Goal: Task Accomplishment & Management: Complete application form

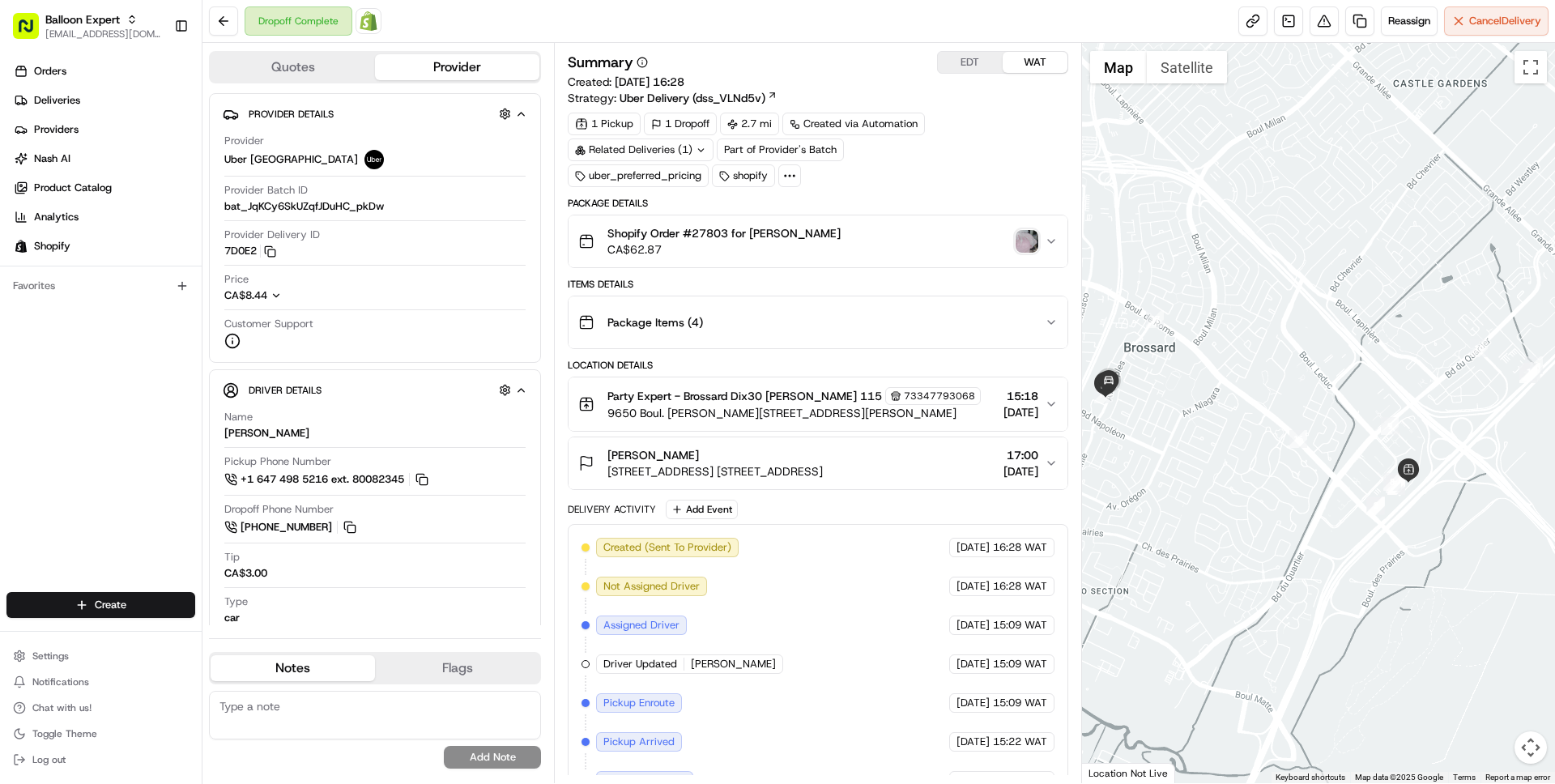
click at [1027, 240] on img "button" at bounding box center [1027, 241] width 22 height 22
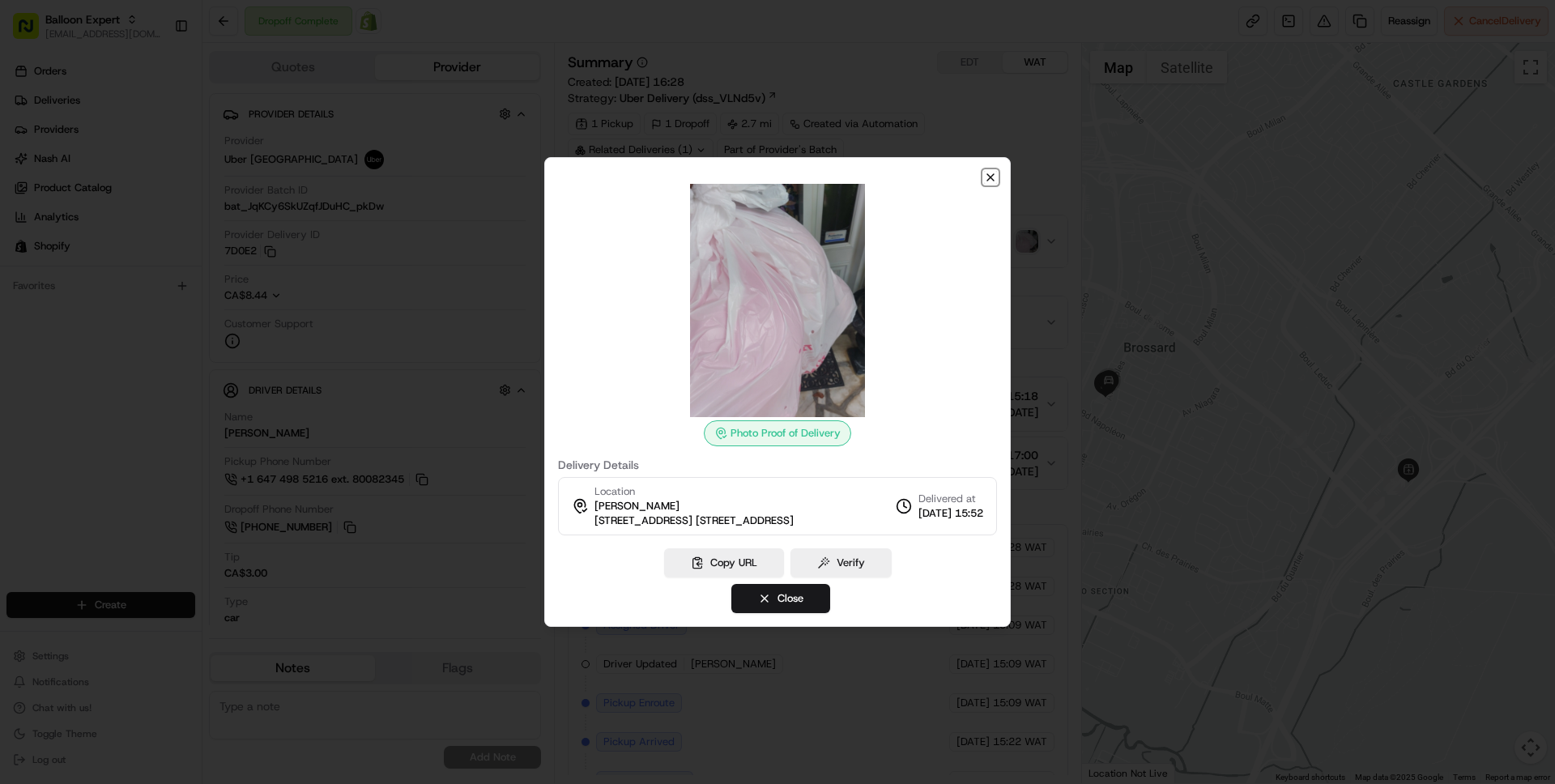
click at [992, 179] on icon "button" at bounding box center [991, 177] width 7 height 7
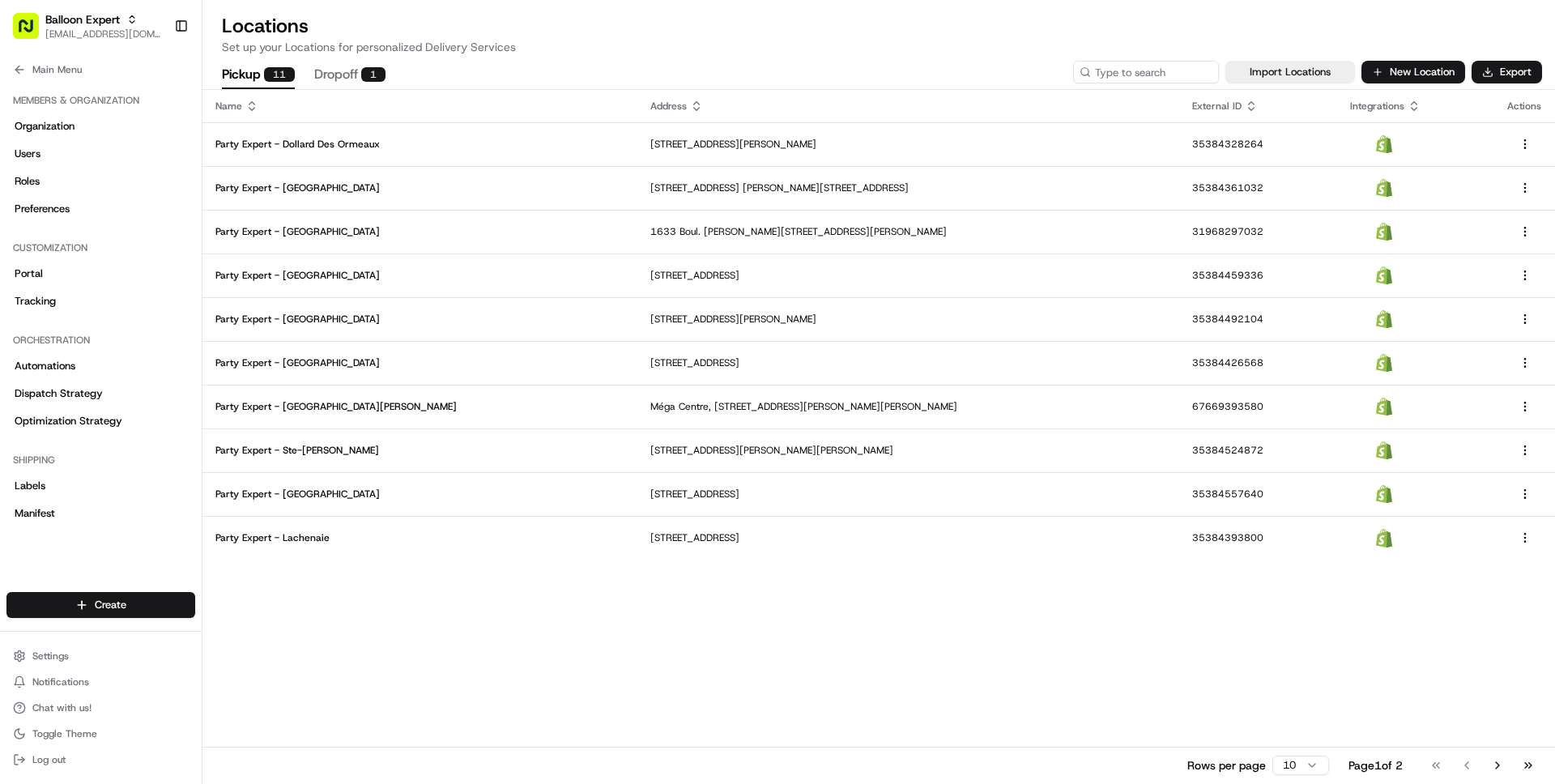
scroll to position [389, 0]
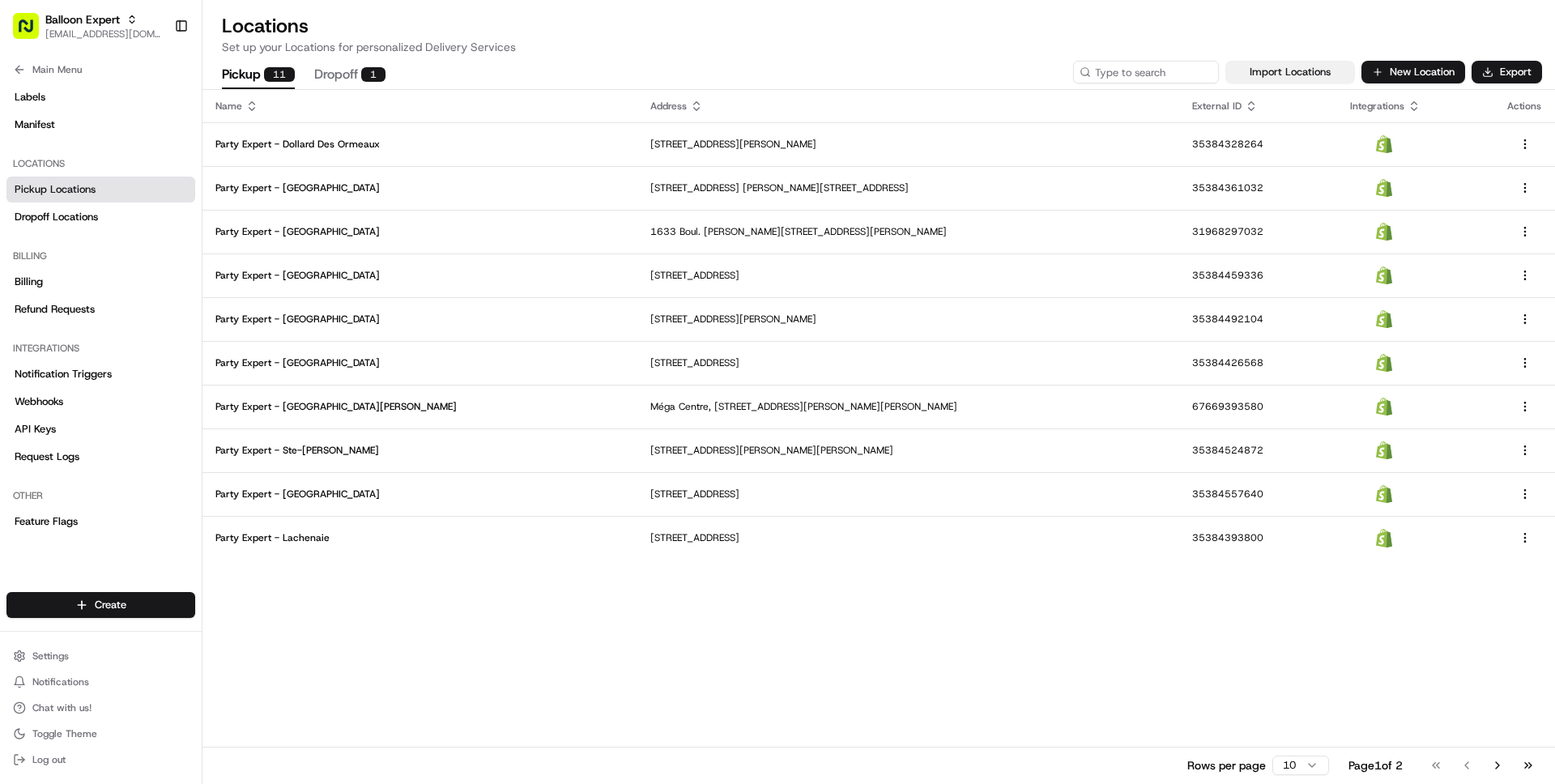
click at [1294, 74] on button "Import Locations" at bounding box center [1290, 72] width 129 height 22
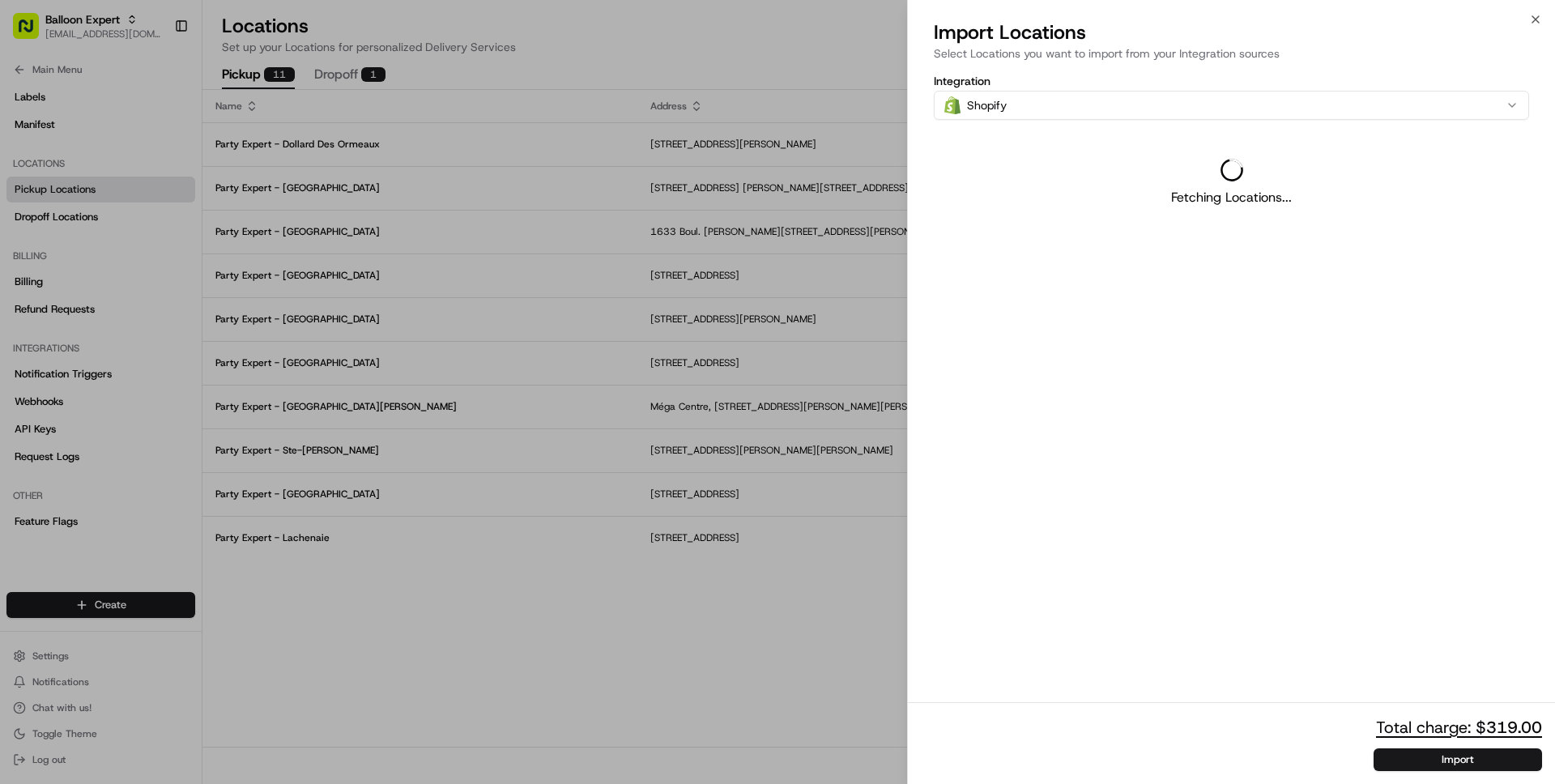
click at [787, 625] on div at bounding box center [778, 392] width 1555 height 784
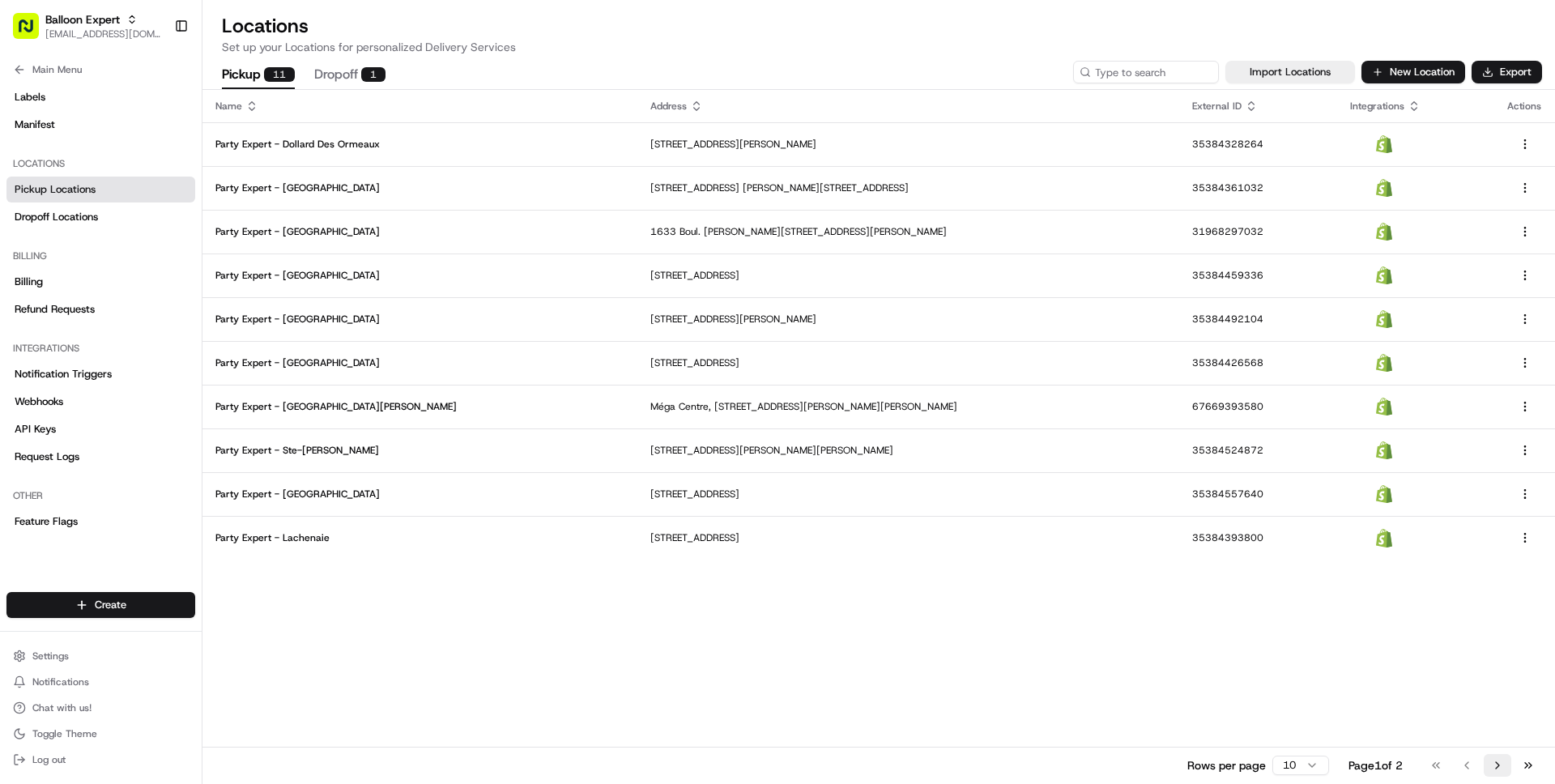
click at [1502, 762] on button "Go to next page" at bounding box center [1498, 765] width 28 height 22
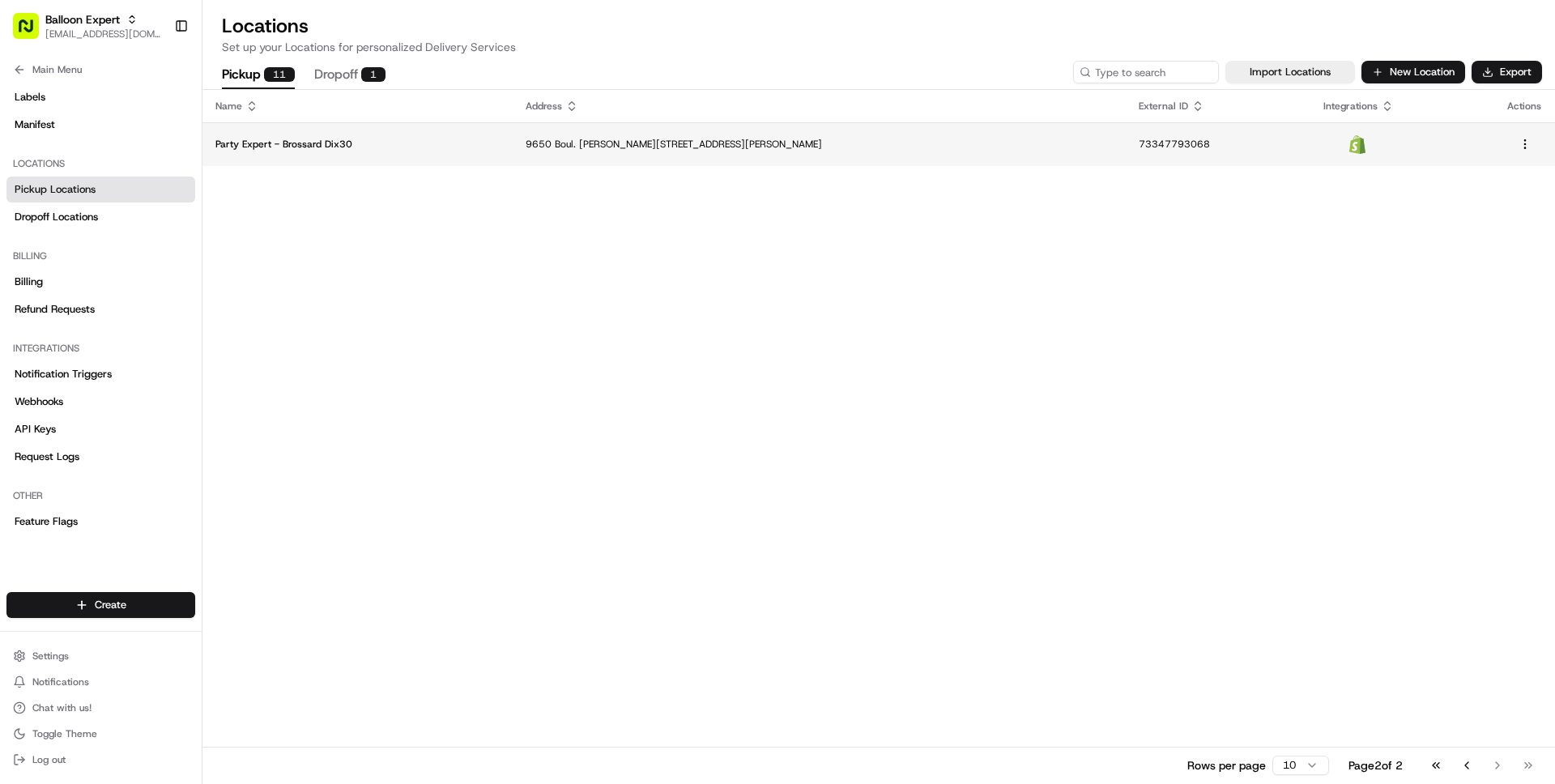
click at [449, 149] on p "Party Expert - Brossard Dix30" at bounding box center [358, 144] width 284 height 13
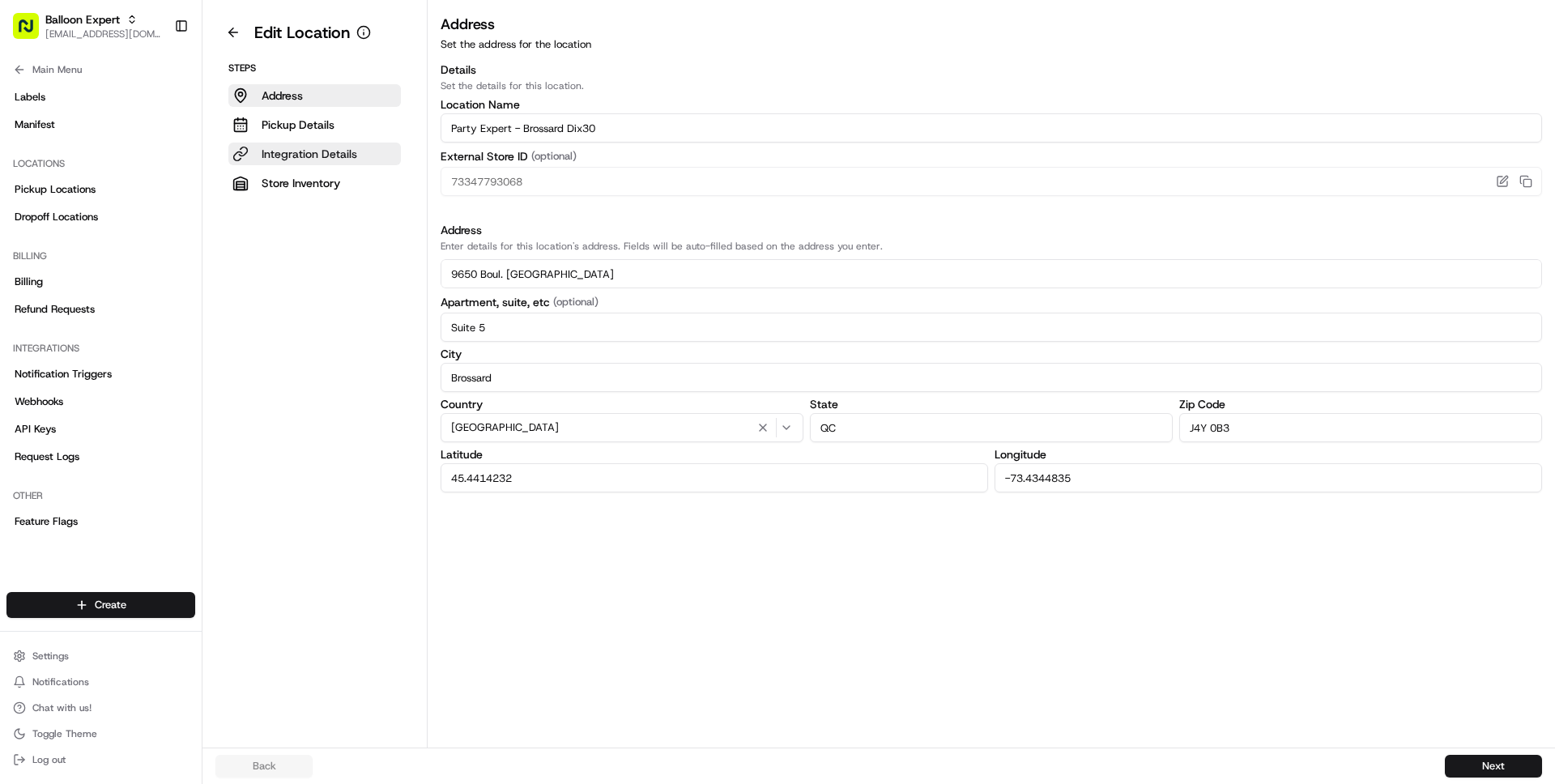
click at [285, 156] on p "Integration Details" at bounding box center [309, 153] width 96 height 16
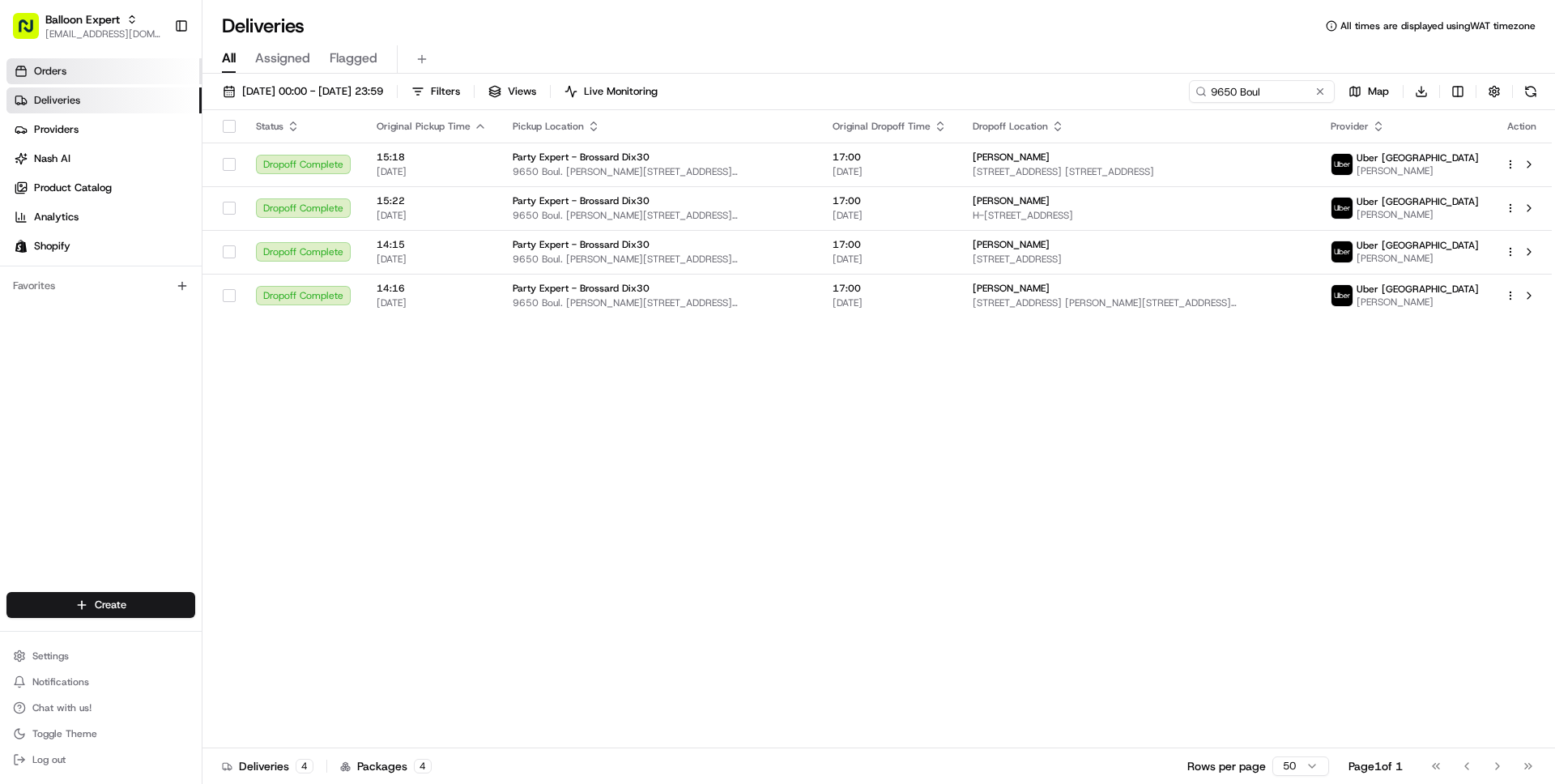
click at [45, 74] on span "Orders" at bounding box center [50, 71] width 33 height 15
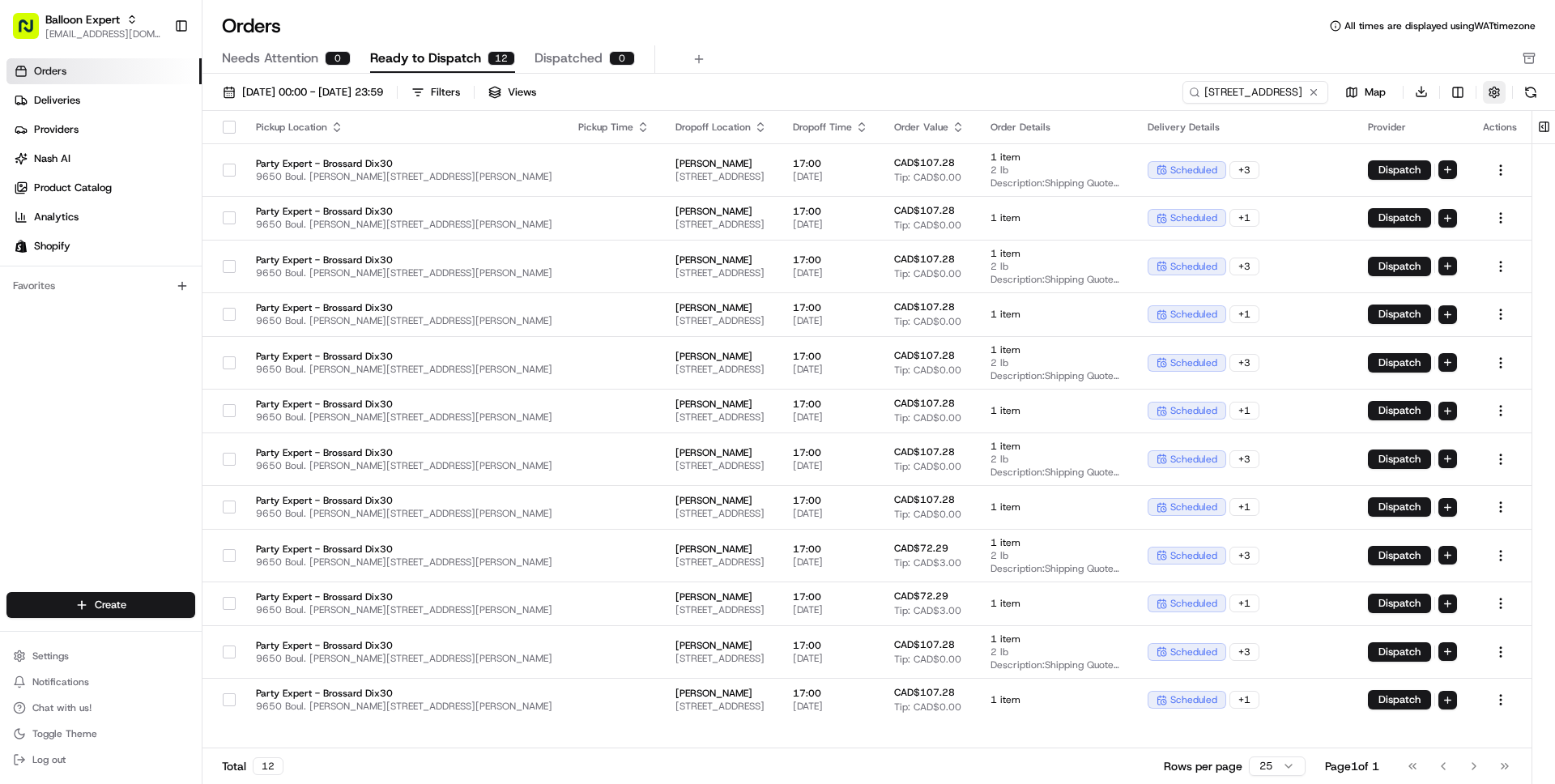
click at [1496, 92] on button "button" at bounding box center [1495, 92] width 22 height 22
click at [1127, 48] on div "Needs Attention 0 Ready to Dispatch 12 Dispatched 0" at bounding box center [868, 59] width 1291 height 28
click at [676, 175] on span "[STREET_ADDRESS]" at bounding box center [721, 176] width 91 height 13
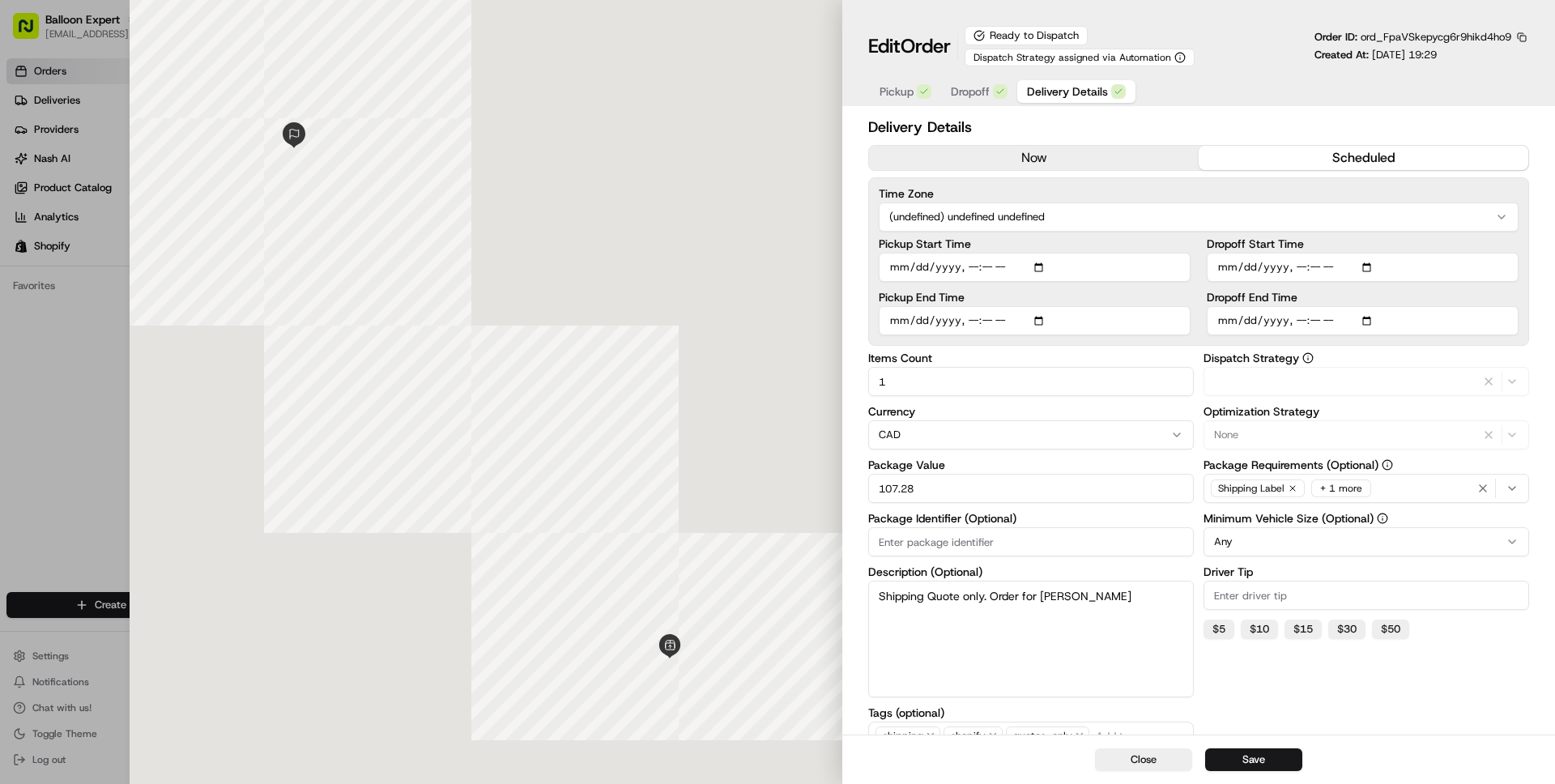
click at [1057, 89] on span "Delivery Details" at bounding box center [1068, 91] width 81 height 16
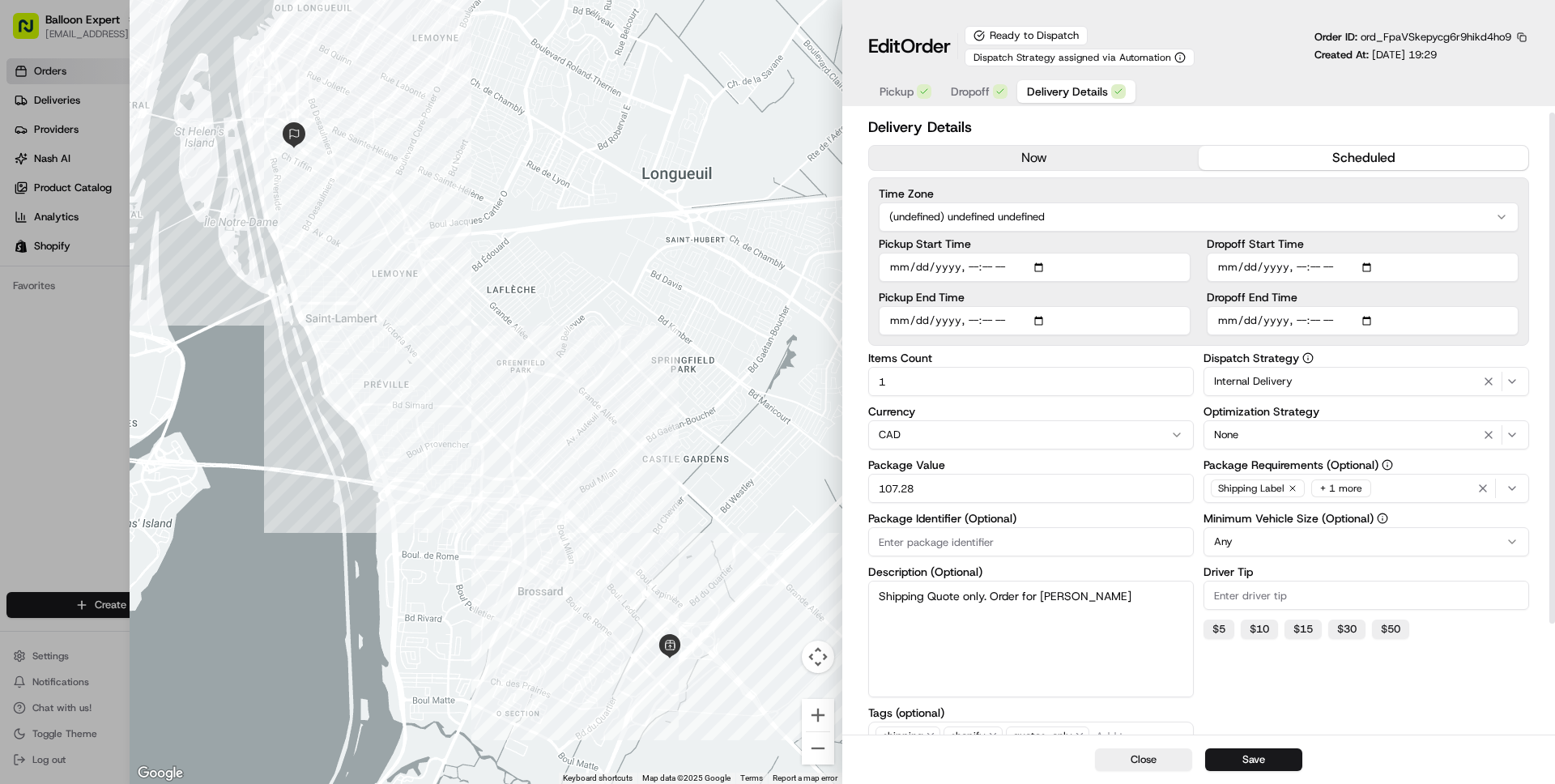
click at [965, 84] on span "Dropoff" at bounding box center [970, 91] width 39 height 16
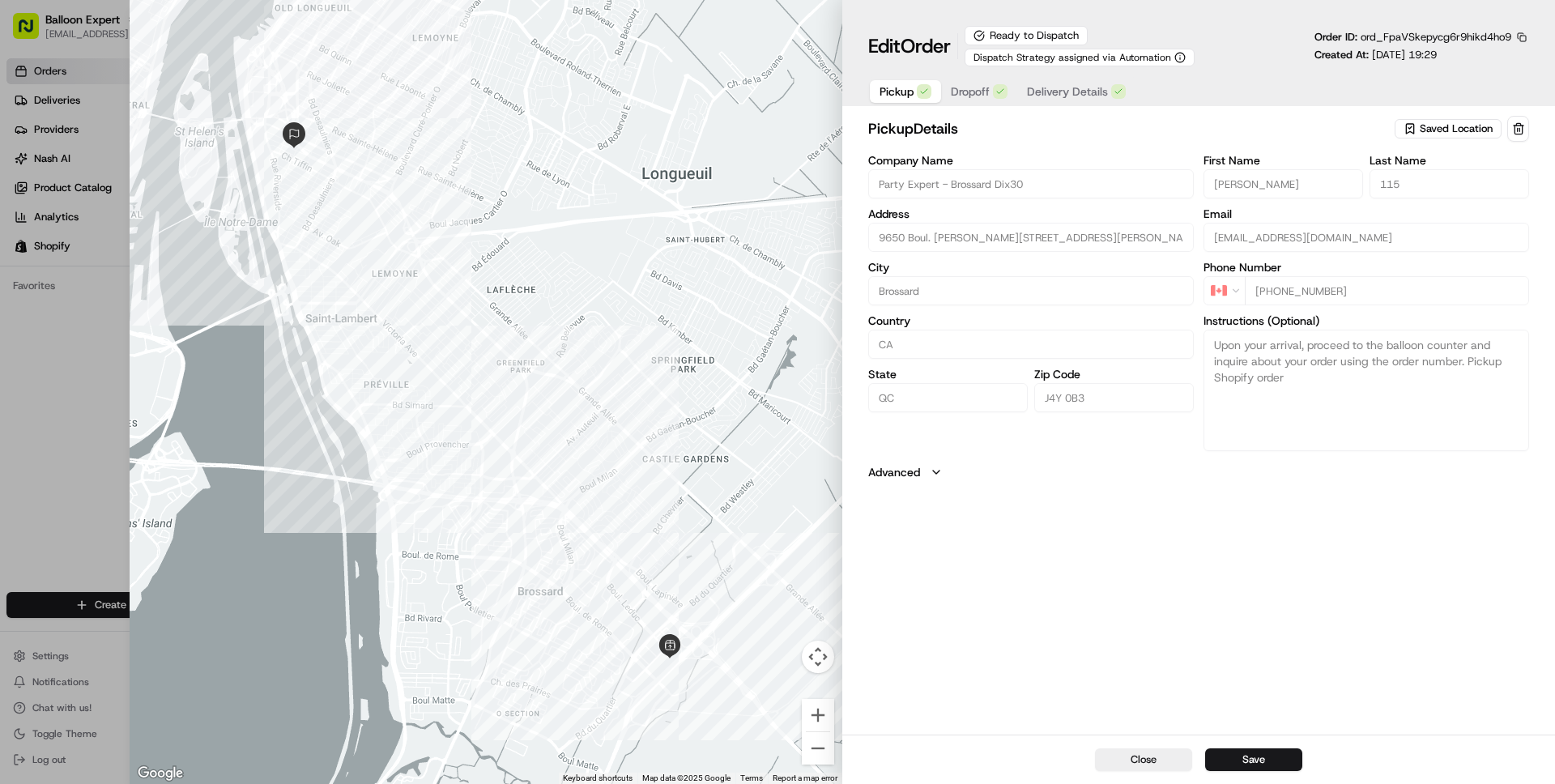
click at [896, 91] on span "Pickup" at bounding box center [896, 91] width 34 height 16
click at [1140, 757] on button "Close" at bounding box center [1144, 759] width 97 height 22
type input "+1"
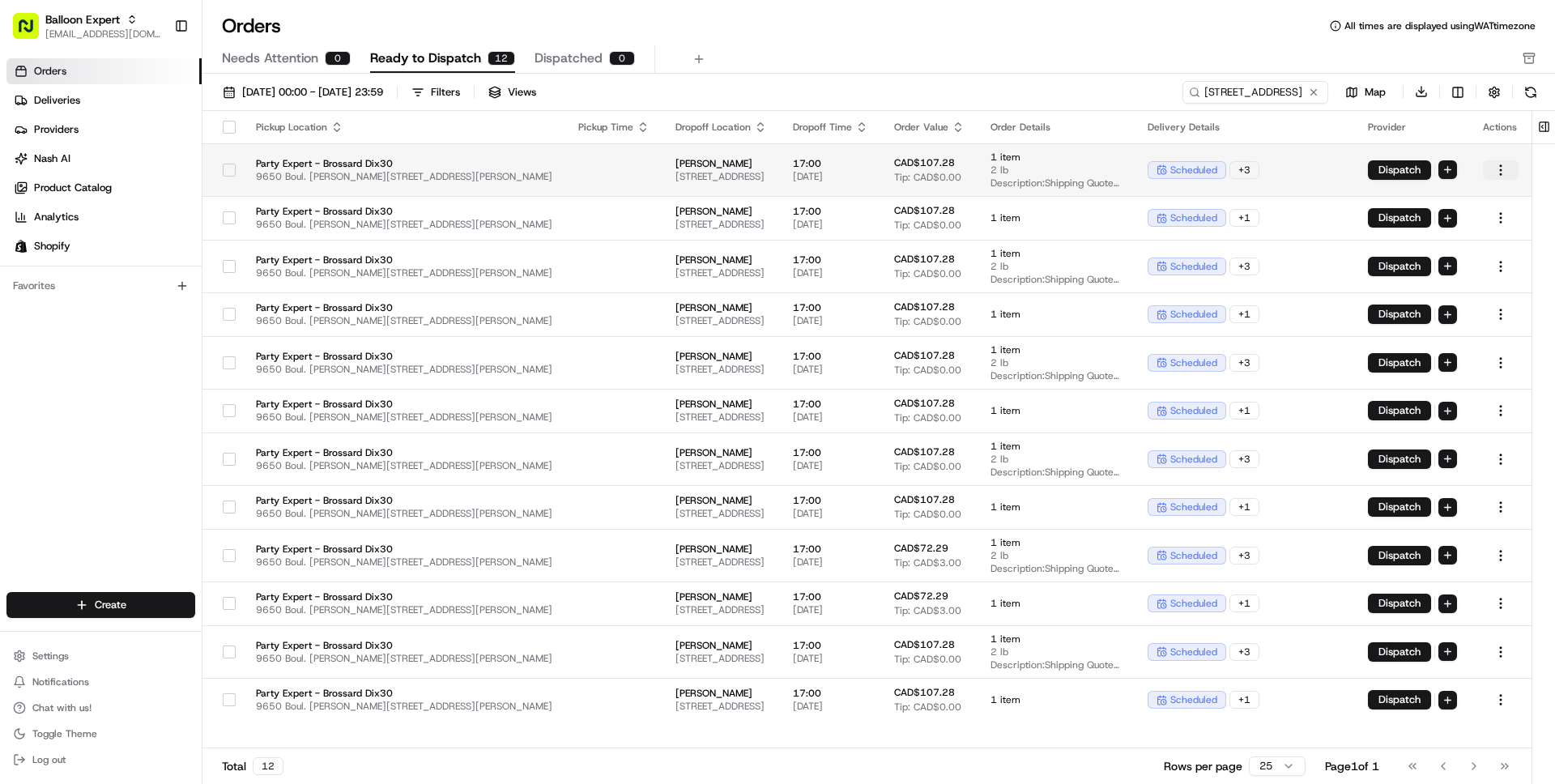
click at [1509, 171] on html "Balloon Expert [EMAIL_ADDRESS][DOMAIN_NAME] Toggle Sidebar Orders Deliveries Pr…" at bounding box center [778, 392] width 1555 height 784
